Goal: Check status: Check status

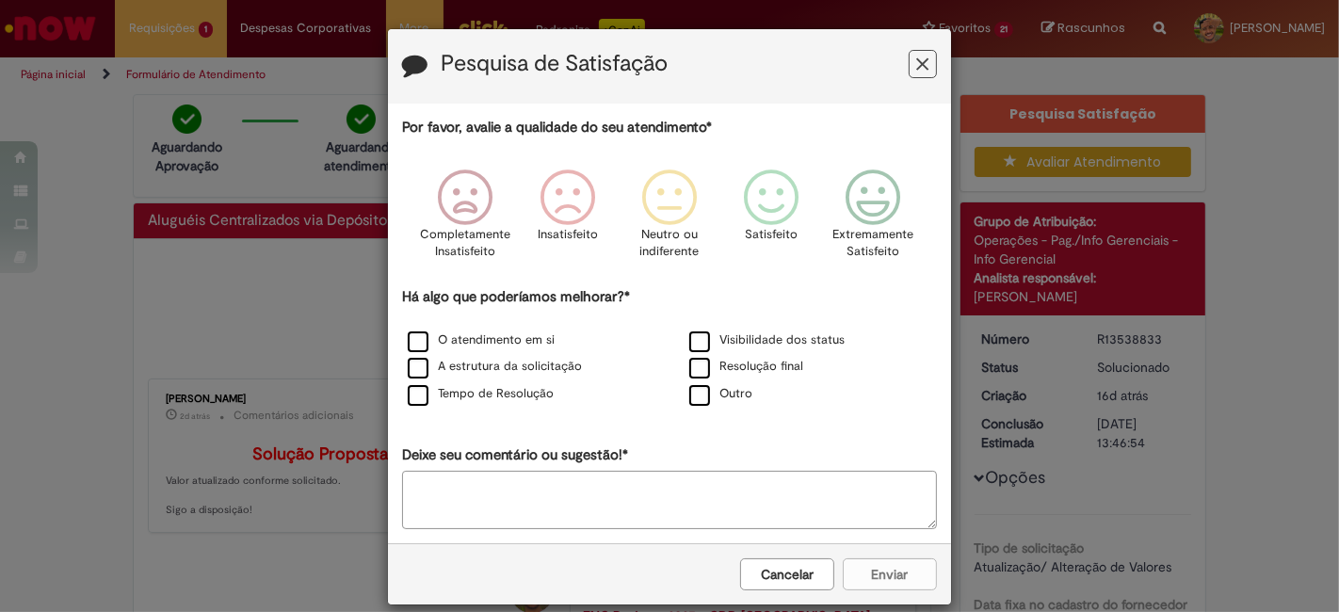
click at [917, 68] on icon "Feedback" at bounding box center [923, 65] width 12 height 20
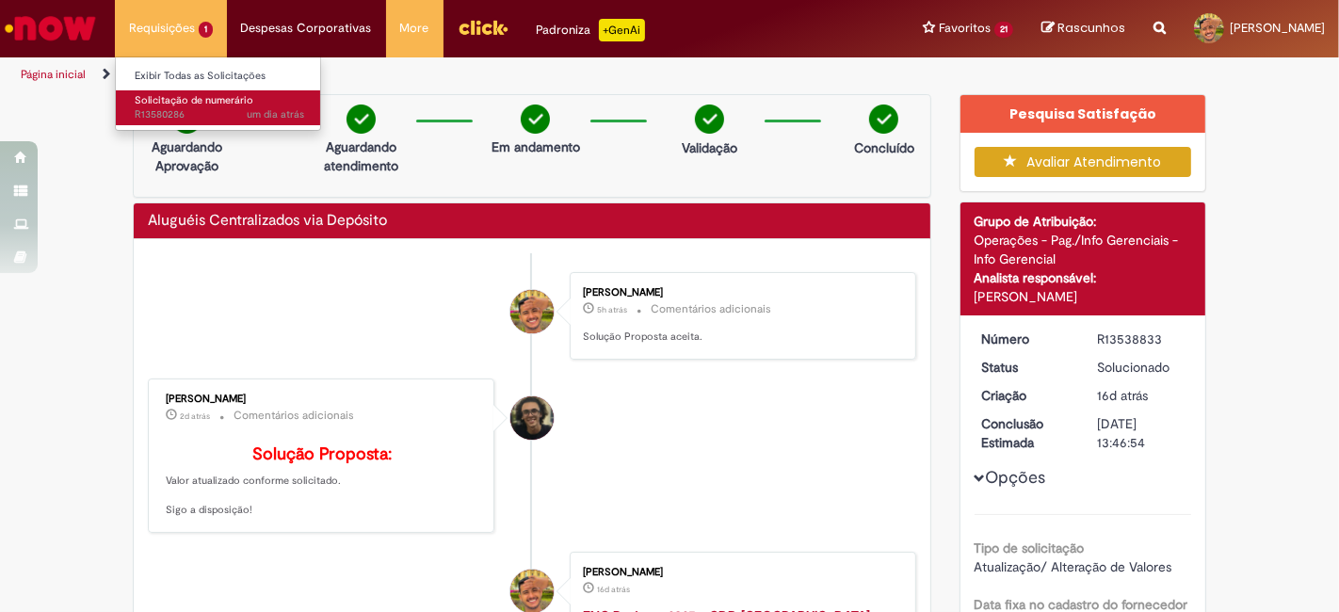
click at [203, 111] on span "um dia atrás um dia atrás R13580286" at bounding box center [219, 114] width 169 height 15
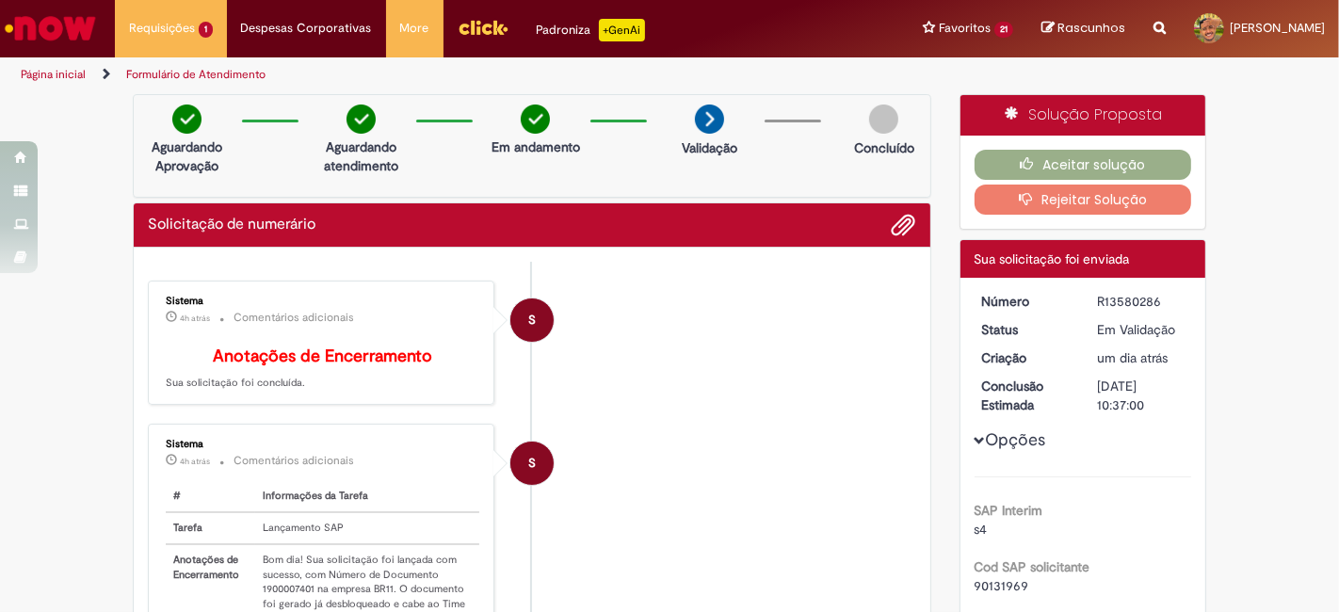
scroll to position [162, 0]
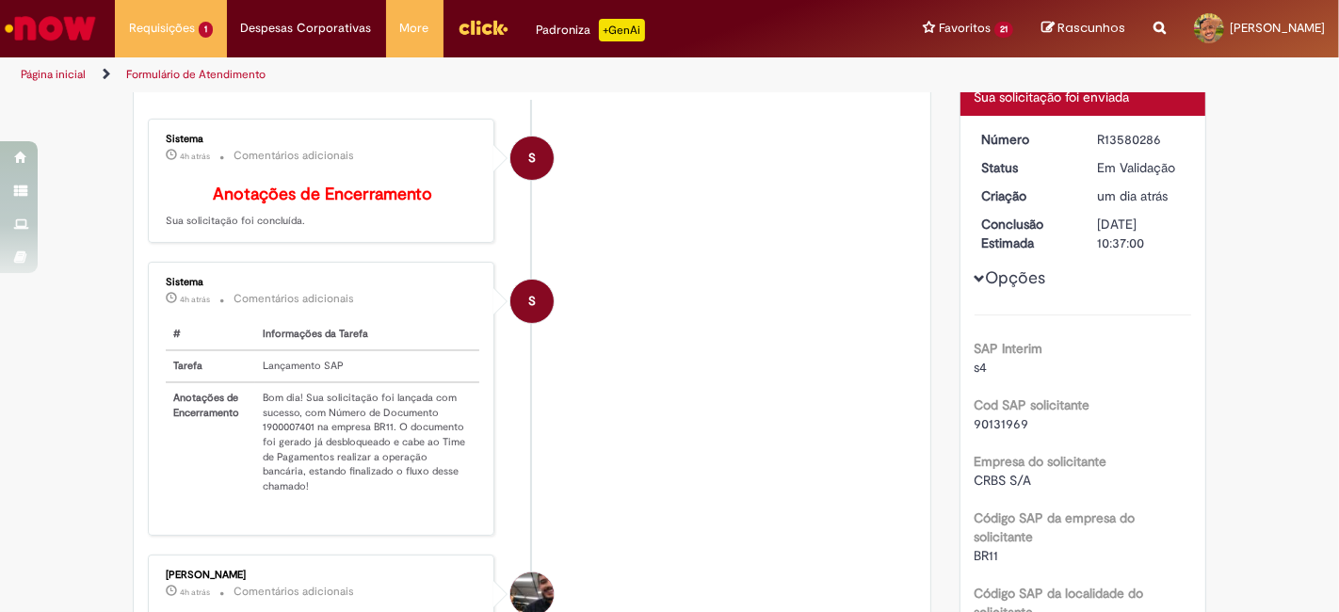
click at [264, 437] on td "Bom dia! Sua solicitação foi lançada com sucesso, com Número de Documento 19000…" at bounding box center [367, 442] width 224 height 120
copy td "1900007401"
click at [740, 364] on li "S Sistema 4h atrás 4 horas atrás Comentários adicionais # Informações da Tarefa…" at bounding box center [532, 398] width 768 height 273
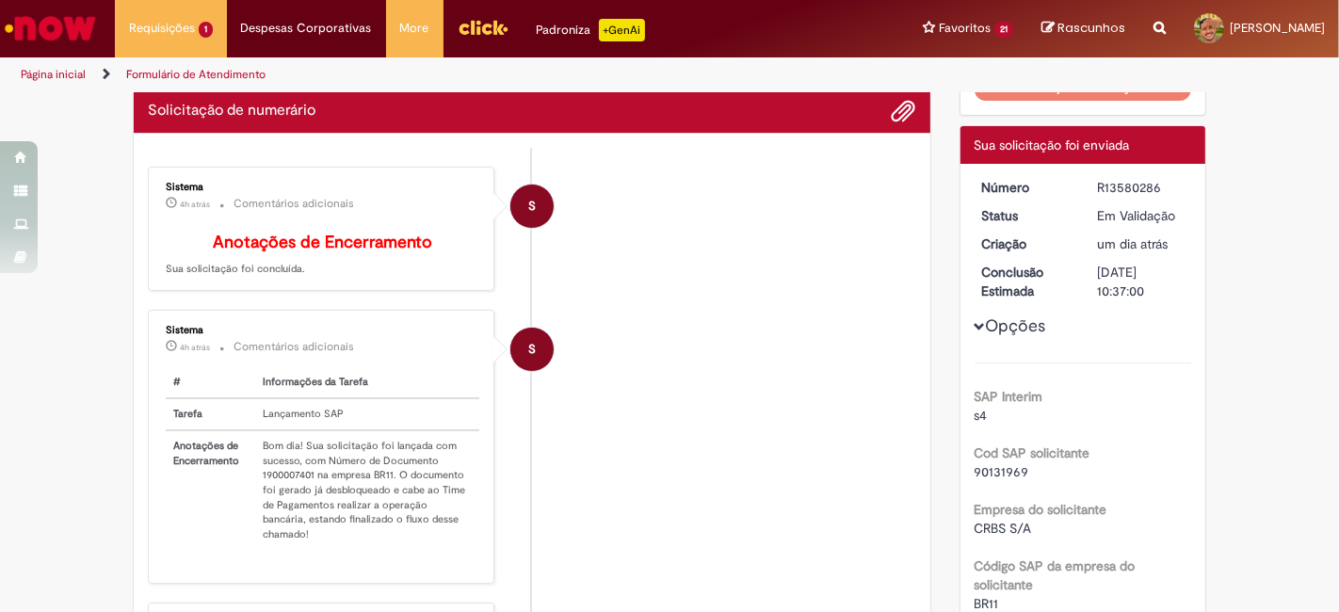
scroll to position [0, 0]
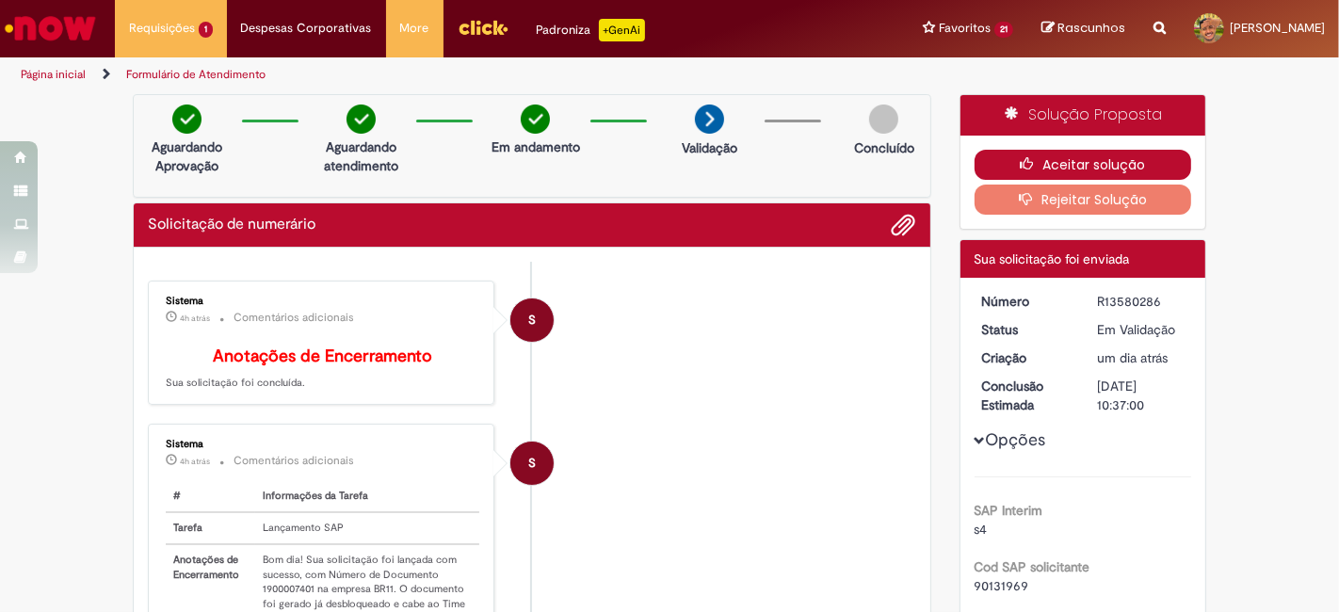
click at [1057, 169] on button "Aceitar solução" at bounding box center [1082, 165] width 217 height 30
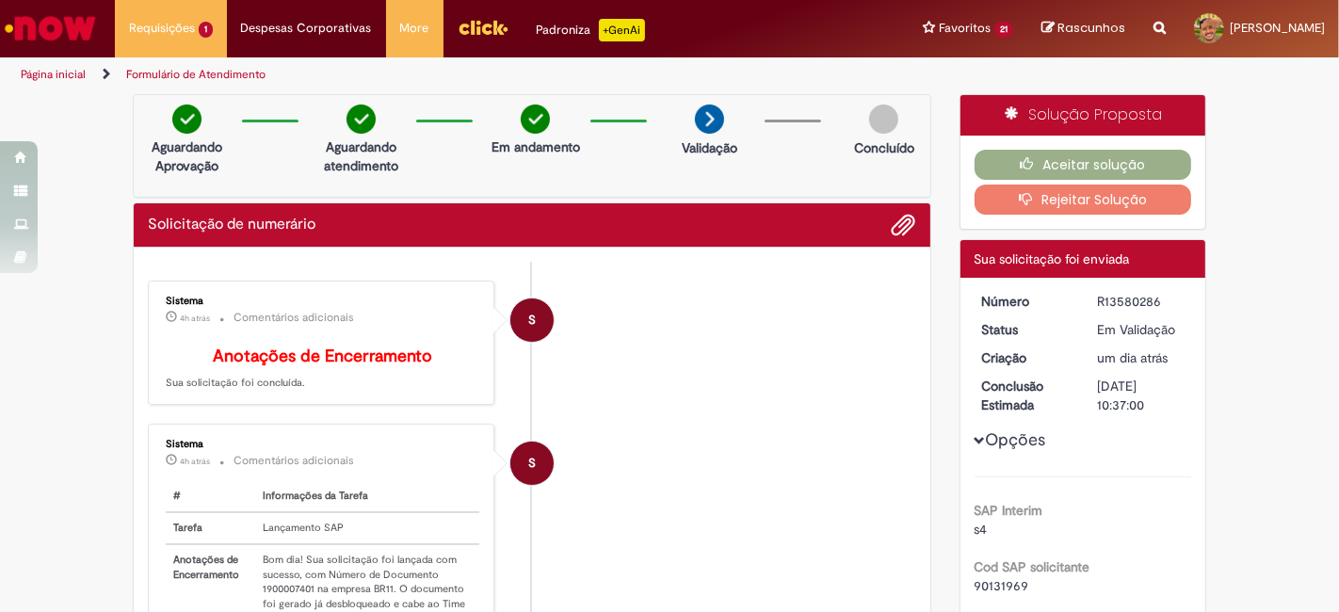
click at [584, 308] on li "S Sistema 4h atrás 4 horas atrás Comentários adicionais Anotações de Encerramen…" at bounding box center [532, 343] width 768 height 125
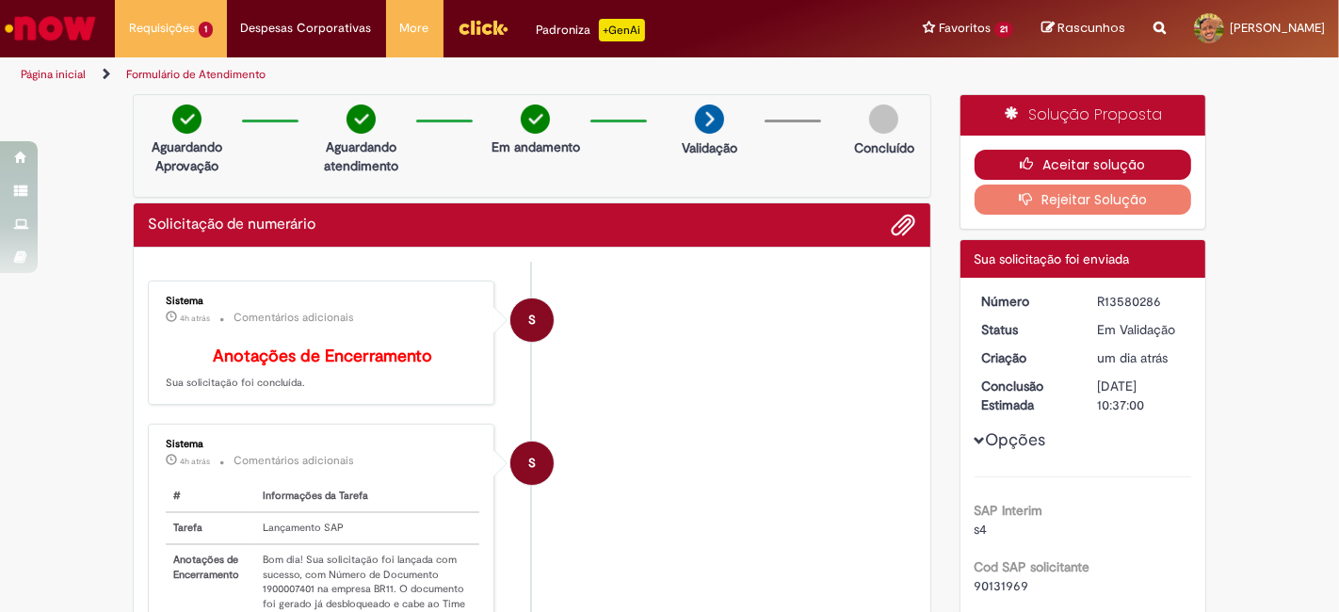
click at [1117, 165] on button "Aceitar solução" at bounding box center [1082, 165] width 217 height 30
